Goal: Transaction & Acquisition: Purchase product/service

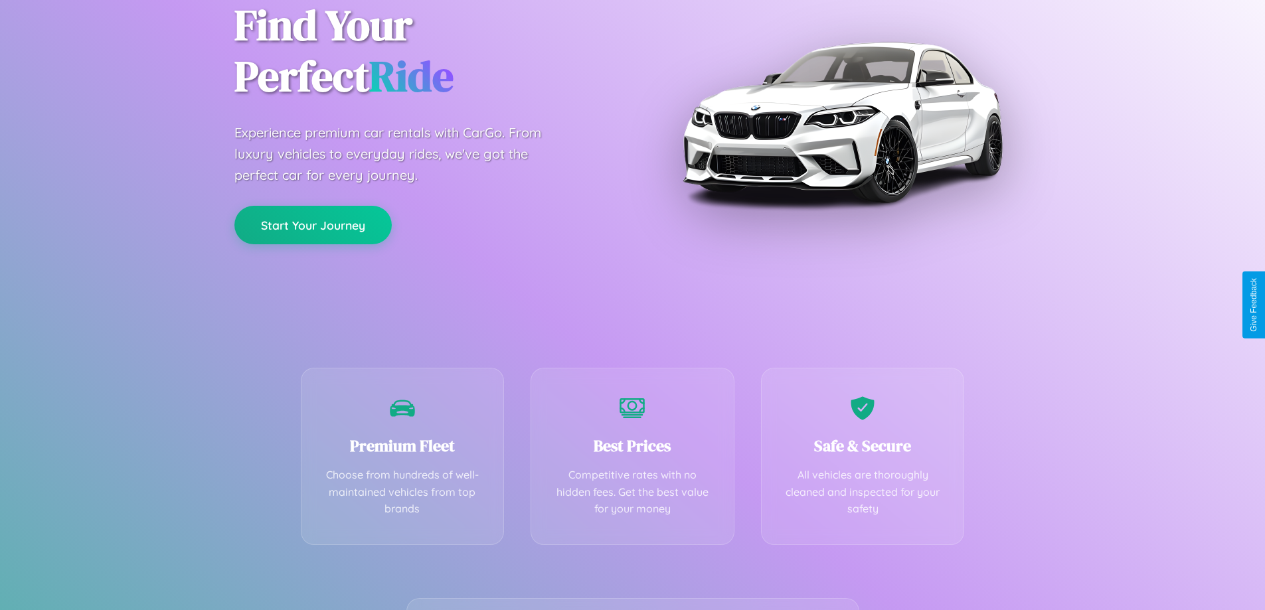
scroll to position [262, 0]
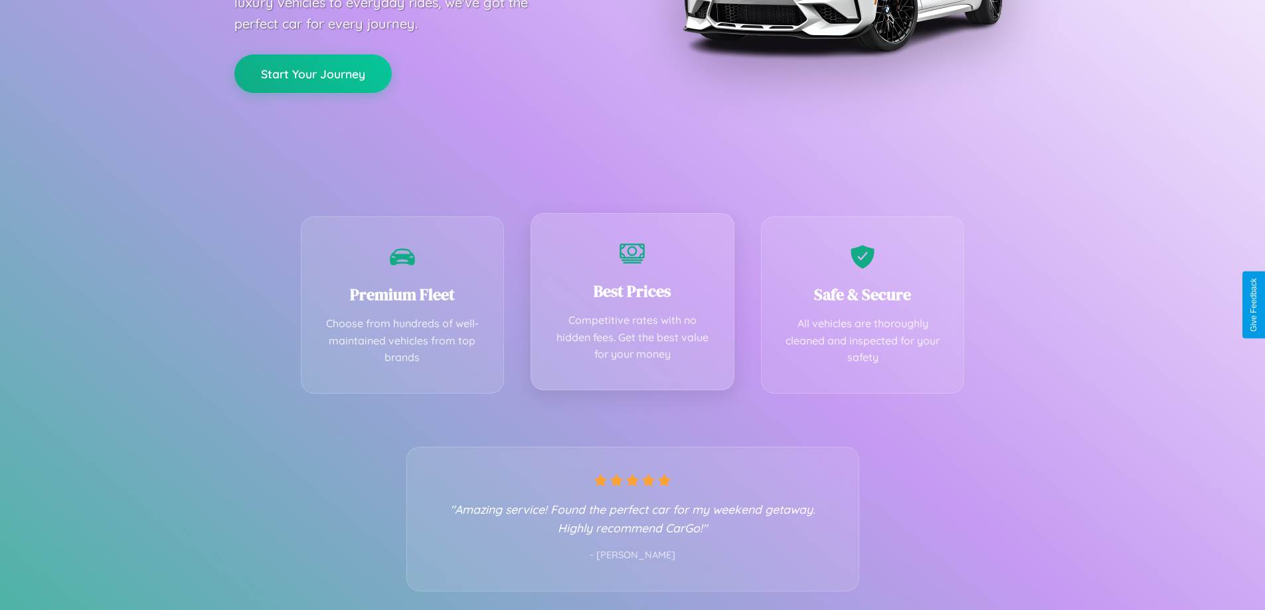
click at [632, 305] on div "Best Prices Competitive rates with no hidden fees. Get the best value for your …" at bounding box center [632, 301] width 204 height 177
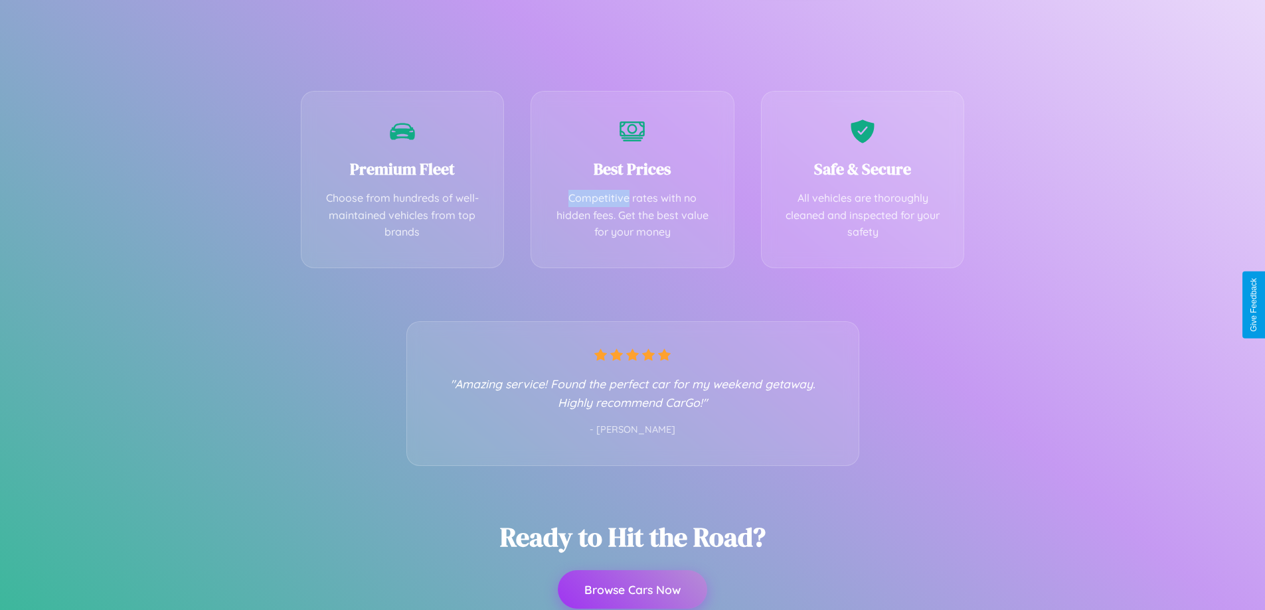
click at [632, 590] on button "Browse Cars Now" at bounding box center [632, 589] width 149 height 39
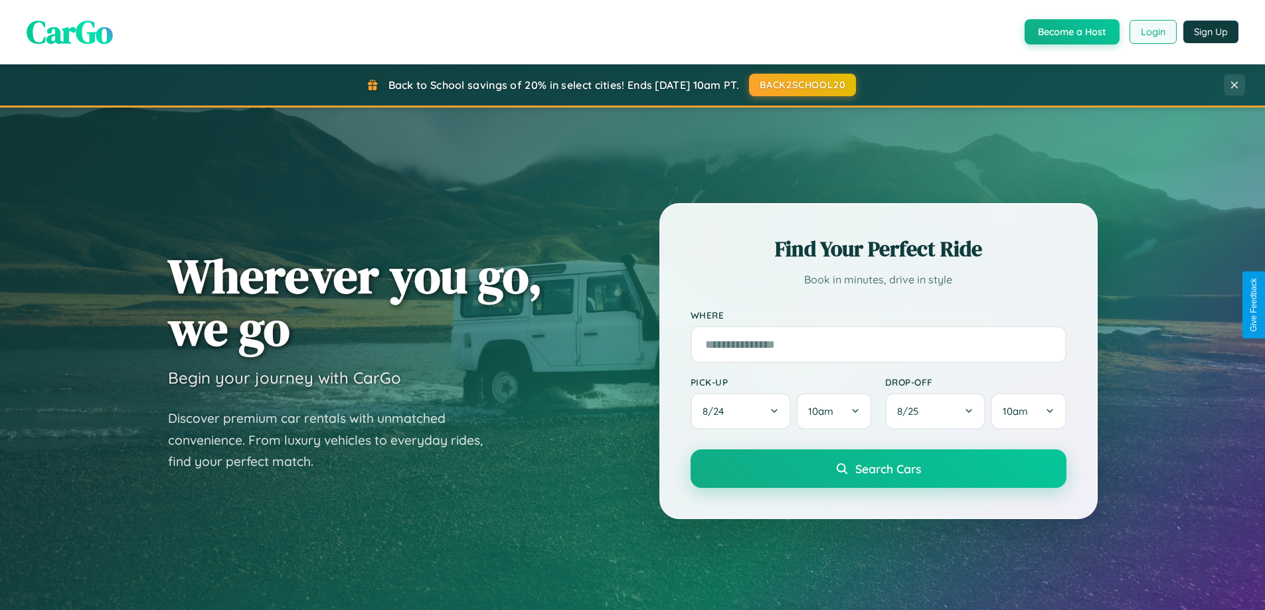
click at [1152, 32] on button "Login" at bounding box center [1152, 32] width 47 height 24
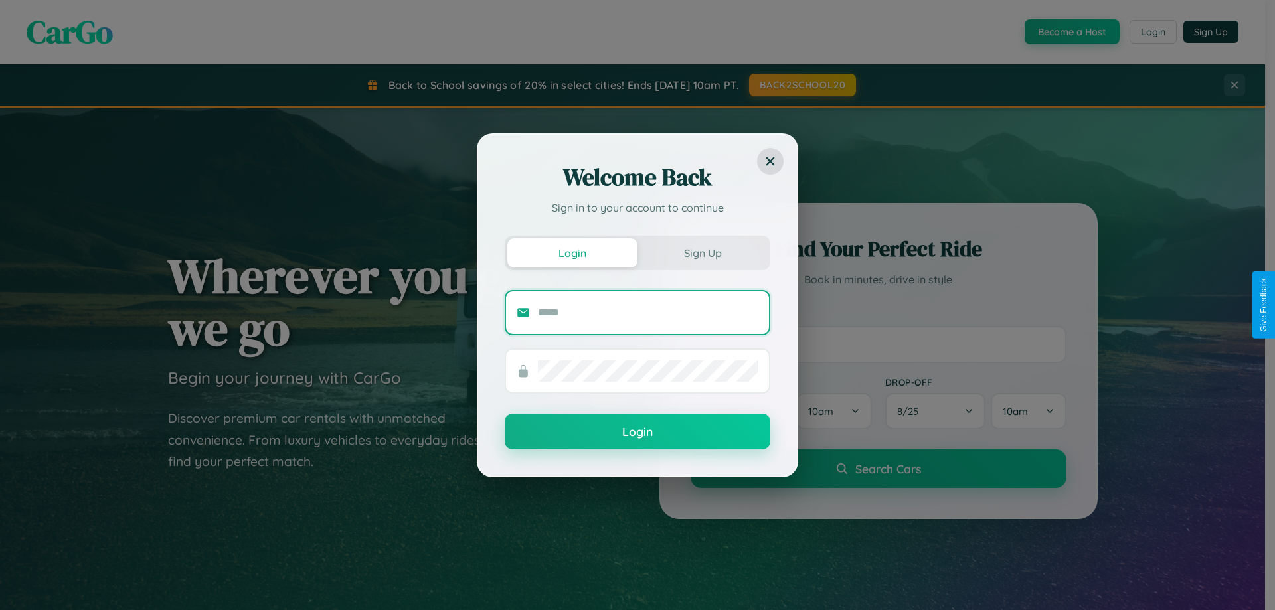
click at [648, 312] on input "text" at bounding box center [648, 312] width 220 height 21
type input "**********"
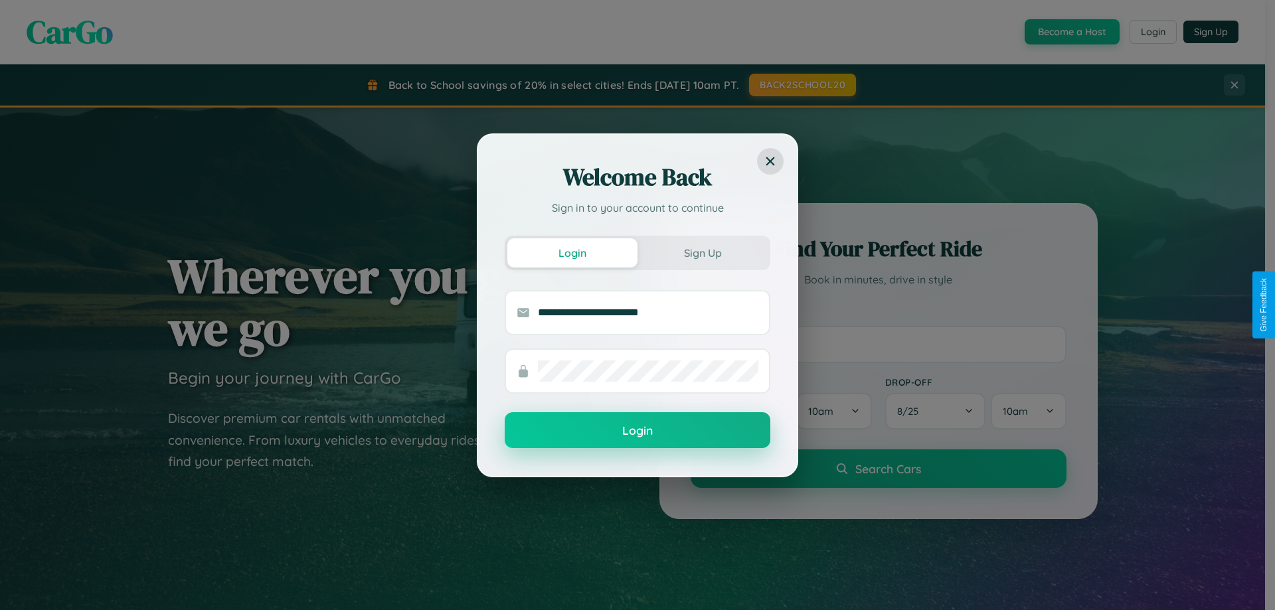
click at [637, 431] on button "Login" at bounding box center [638, 430] width 266 height 36
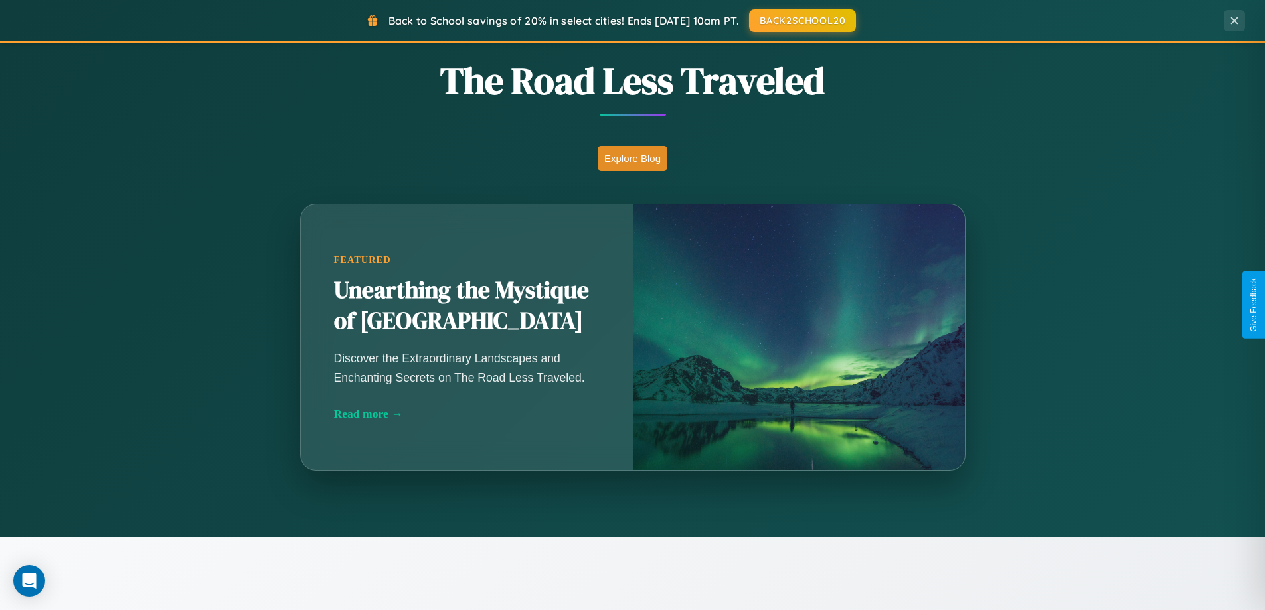
scroll to position [1061, 0]
